Goal: Transaction & Acquisition: Book appointment/travel/reservation

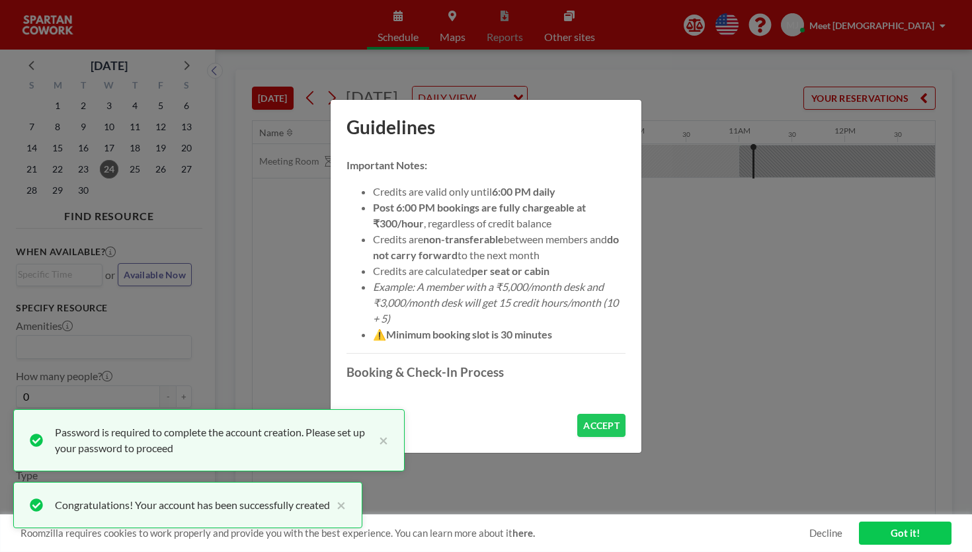
scroll to position [346, 0]
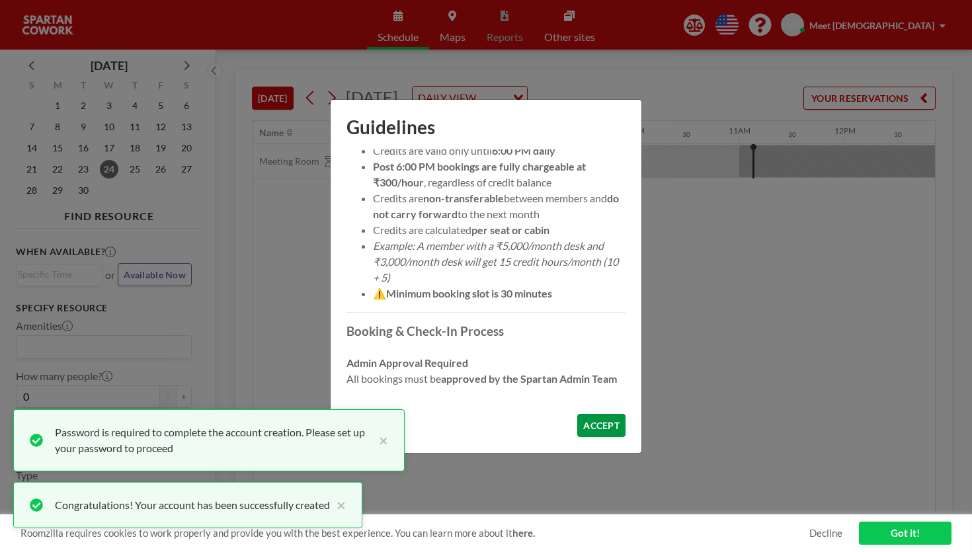
click at [580, 414] on button "ACCEPT" at bounding box center [601, 425] width 48 height 23
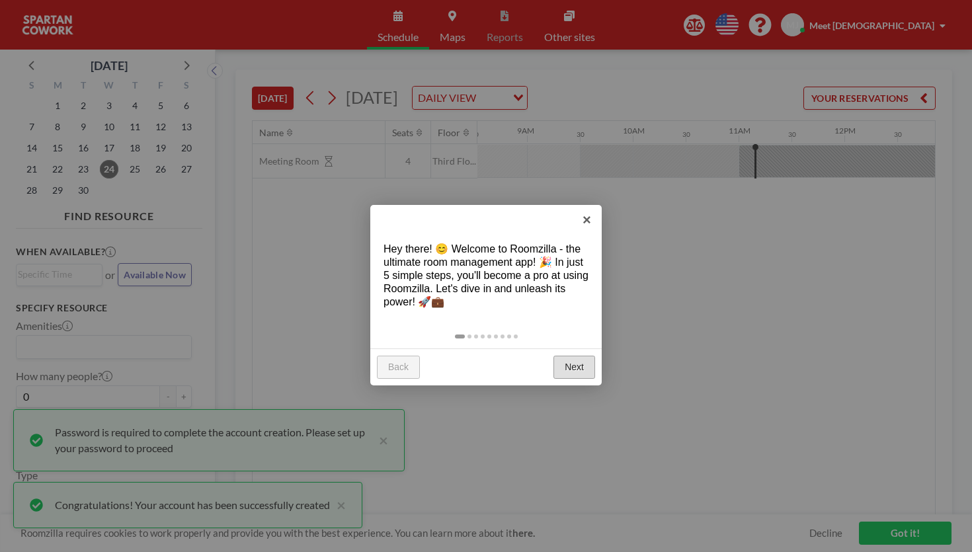
click at [574, 356] on link "Next" at bounding box center [574, 368] width 42 height 24
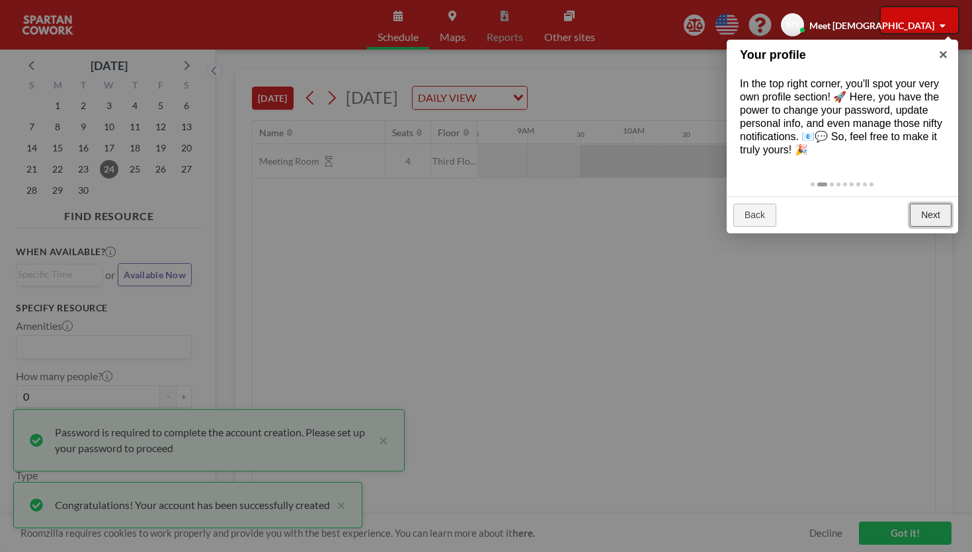
click at [936, 204] on link "Next" at bounding box center [931, 216] width 42 height 24
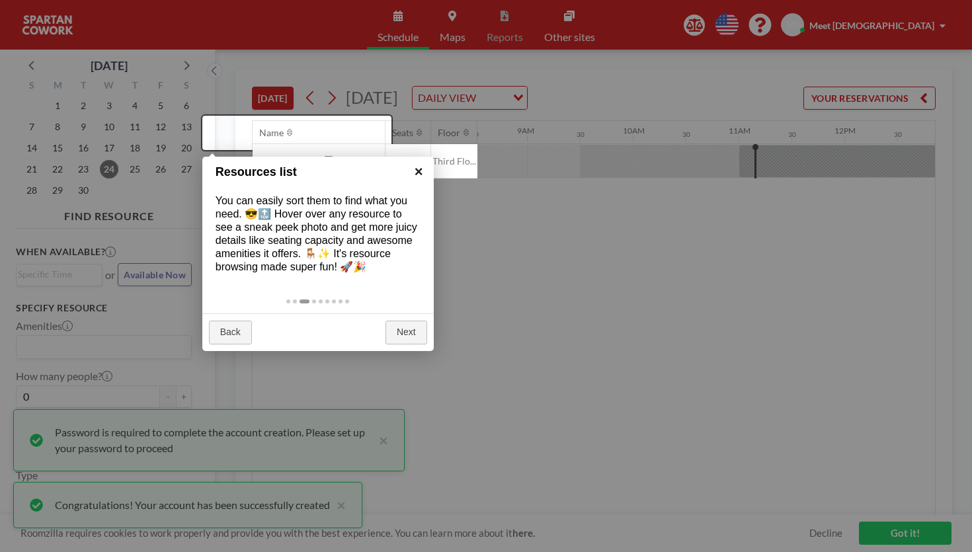
click at [418, 169] on link "×" at bounding box center [419, 172] width 30 height 30
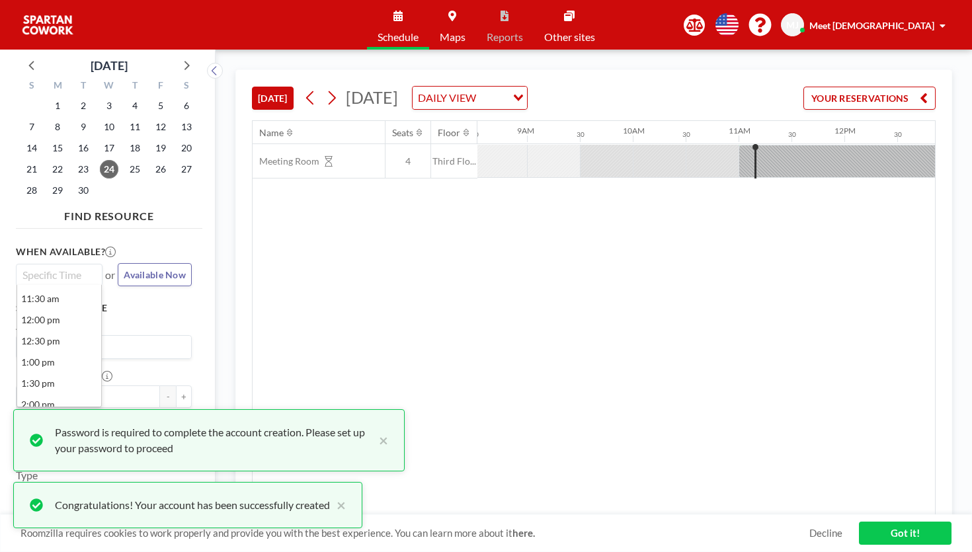
click at [36, 267] on input "Search for option" at bounding box center [56, 275] width 77 height 16
click at [42, 379] on li "3:30 pm" at bounding box center [59, 389] width 84 height 21
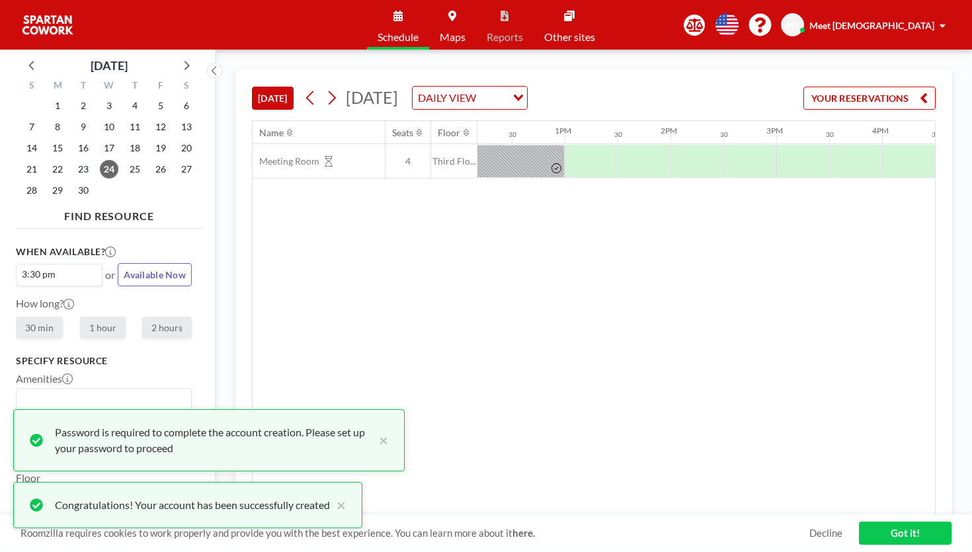
scroll to position [0, 1289]
click at [142, 317] on label "2 hours" at bounding box center [167, 328] width 50 height 22
radio input "true"
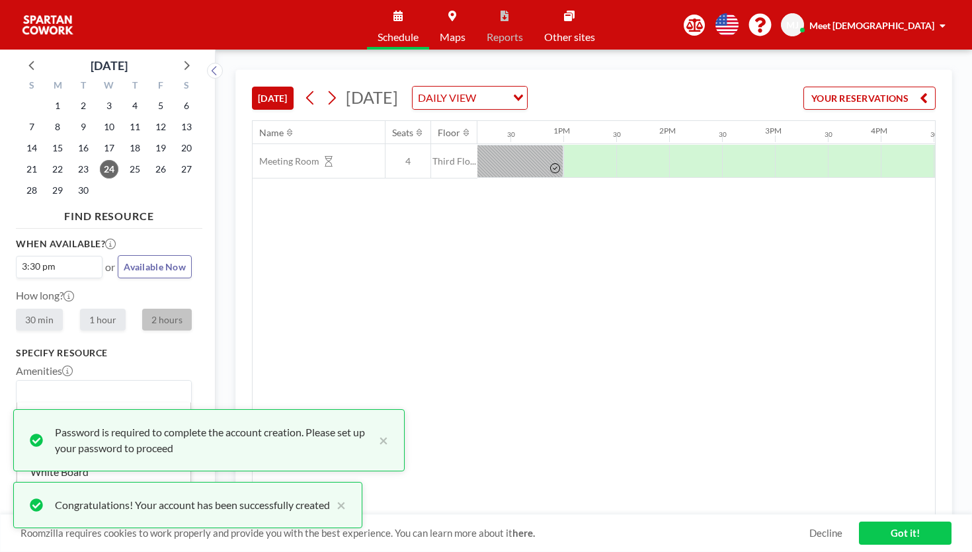
click at [79, 383] on input "Search for option" at bounding box center [101, 391] width 166 height 17
click at [91, 383] on input "Search for option" at bounding box center [101, 391] width 166 height 17
click at [102, 347] on div "Specify resource Amenities Loading... Airconditioning [GEOGRAPHIC_DATA] Electri…" at bounding box center [104, 475] width 176 height 257
click at [828, 145] on div at bounding box center [854, 161] width 53 height 33
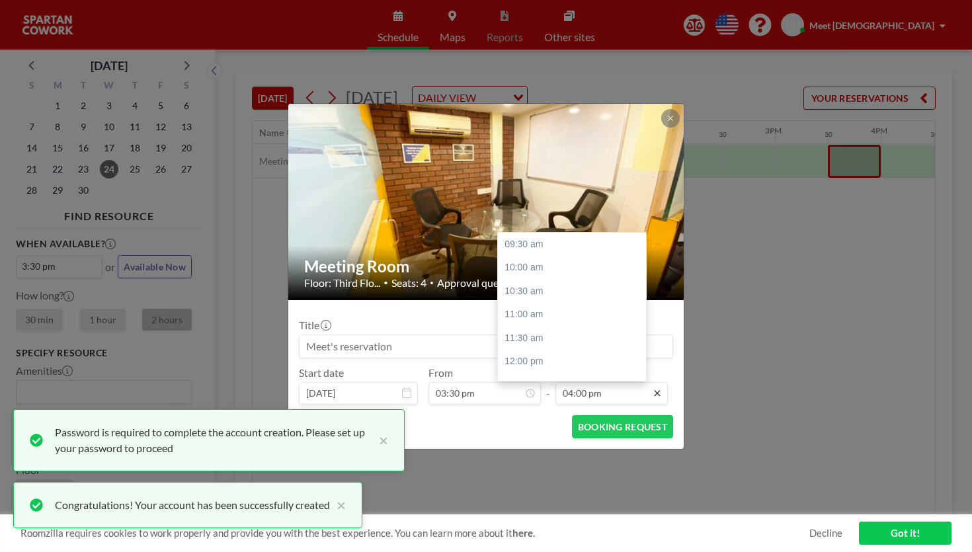
scroll to position [274, 0]
click at [524, 335] on div "05:30 pm" at bounding box center [572, 347] width 148 height 24
click at [547, 295] on div "06:00 pm" at bounding box center [572, 307] width 148 height 24
type input "06:00 pm"
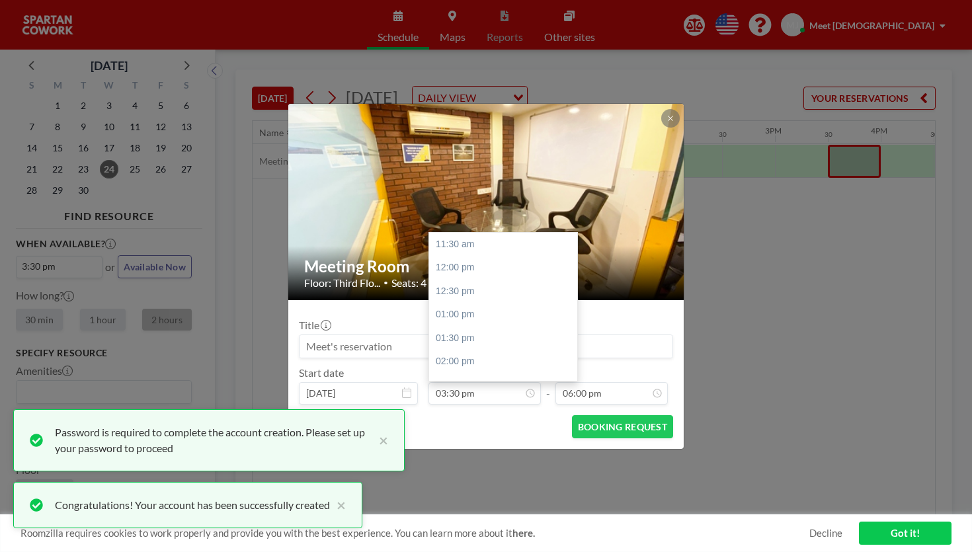
scroll to position [169, 0]
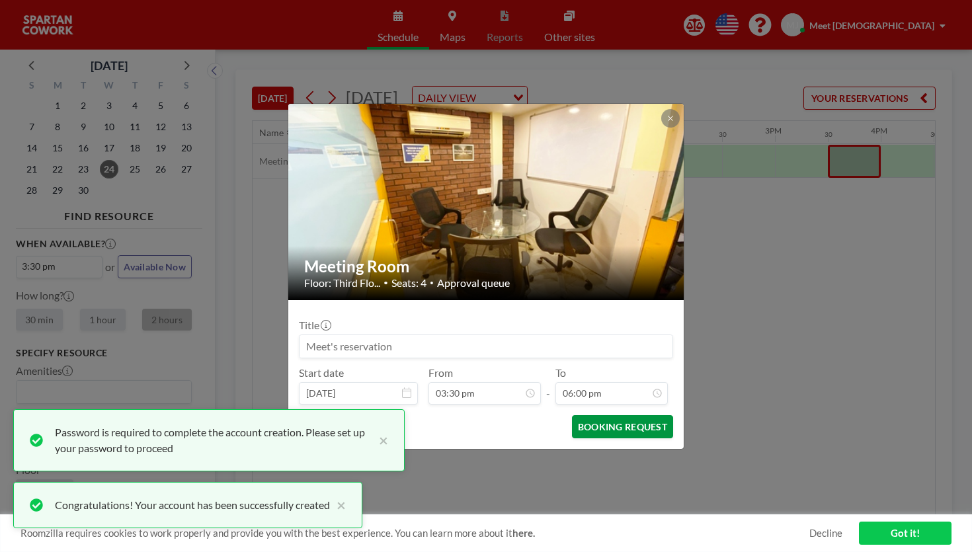
click at [583, 415] on button "BOOKING REQUEST" at bounding box center [622, 426] width 101 height 23
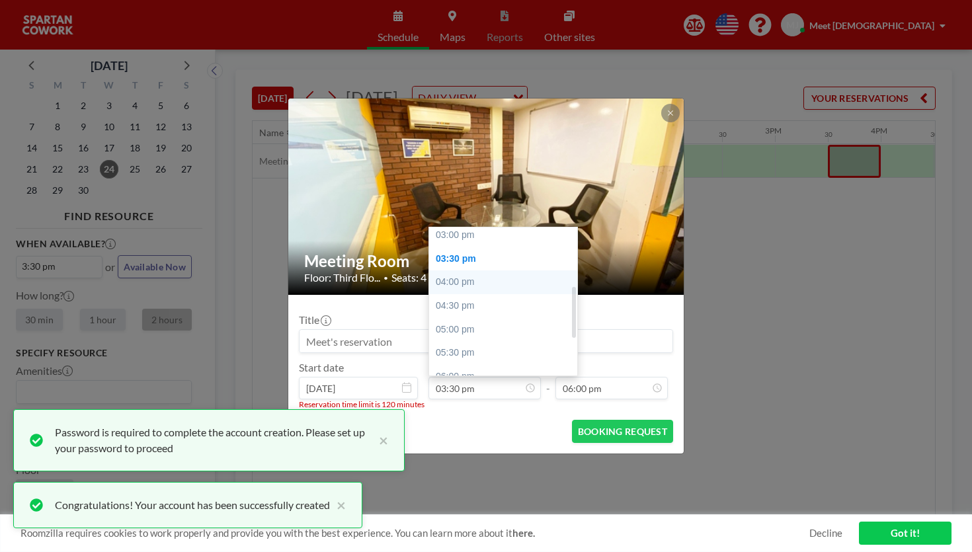
click at [482, 270] on div "04:00 pm" at bounding box center [503, 282] width 148 height 24
type input "04:00 pm"
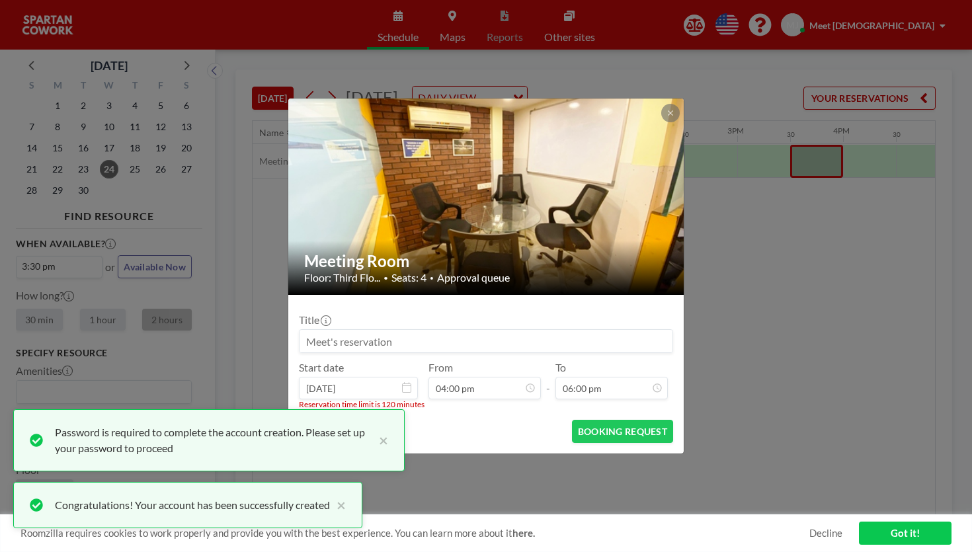
scroll to position [0, 1332]
click at [585, 420] on button "BOOKING REQUEST" at bounding box center [622, 431] width 101 height 23
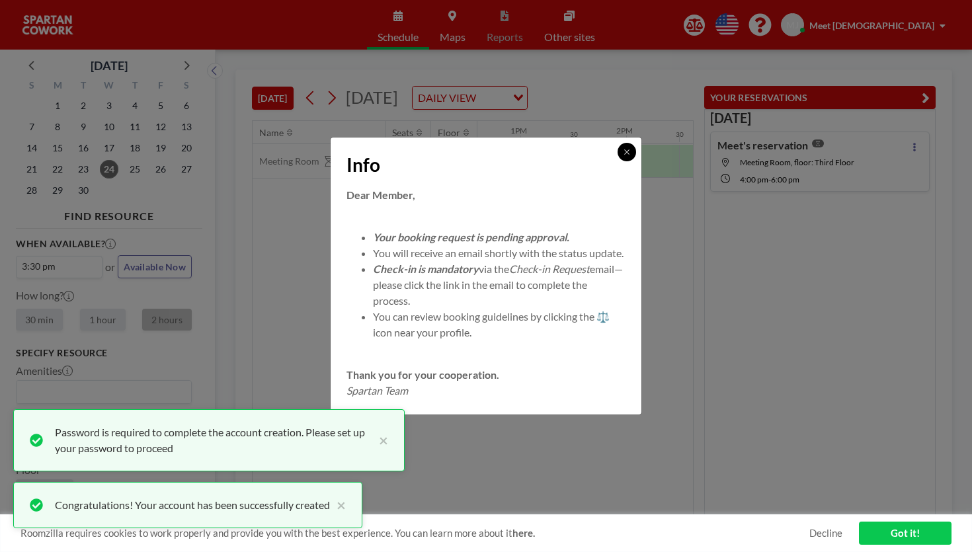
click at [623, 156] on icon at bounding box center [627, 152] width 8 height 8
